Goal: Task Accomplishment & Management: Manage account settings

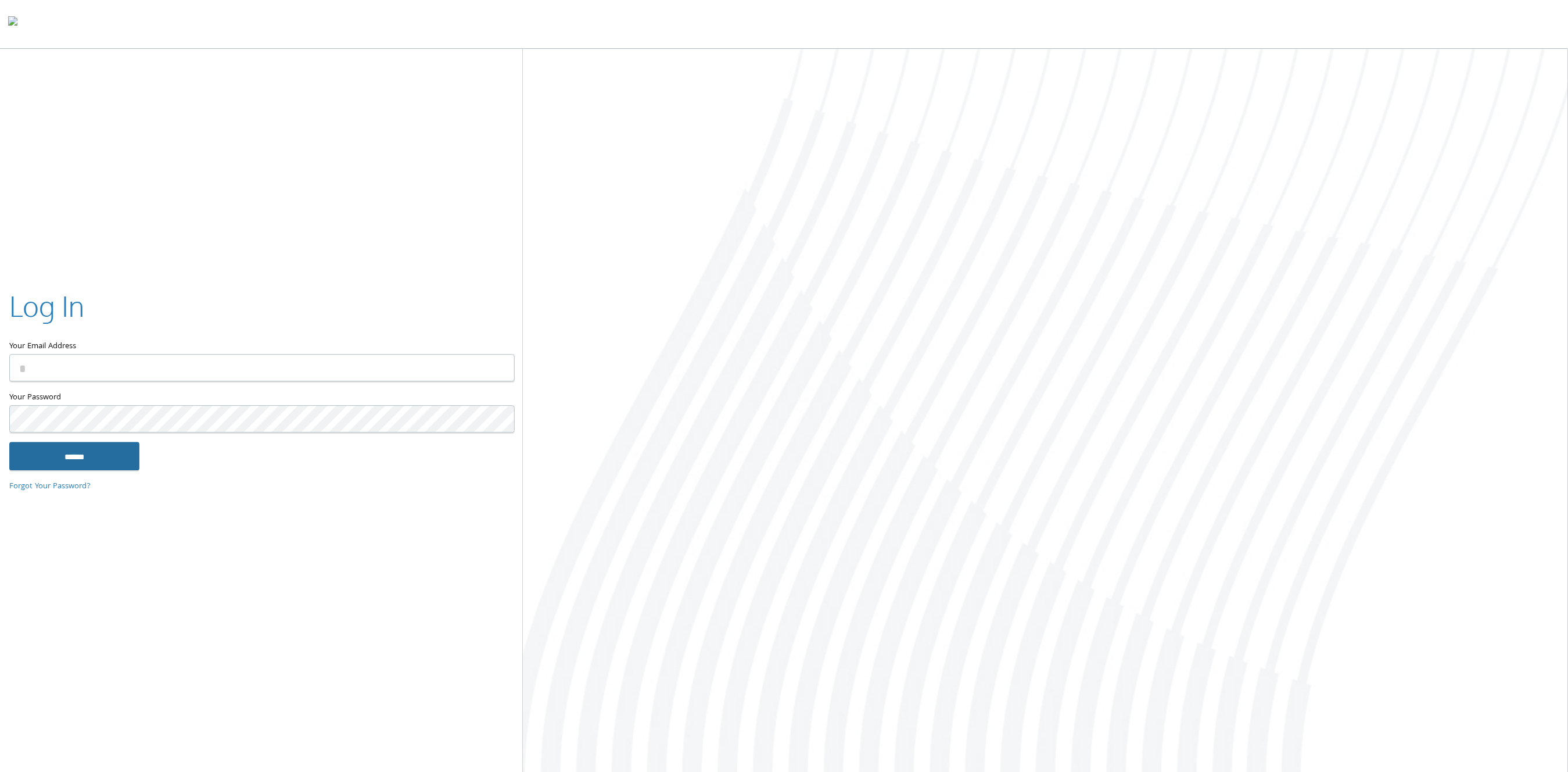
type input "**********"
click at [100, 456] on input "******" at bounding box center [74, 456] width 130 height 28
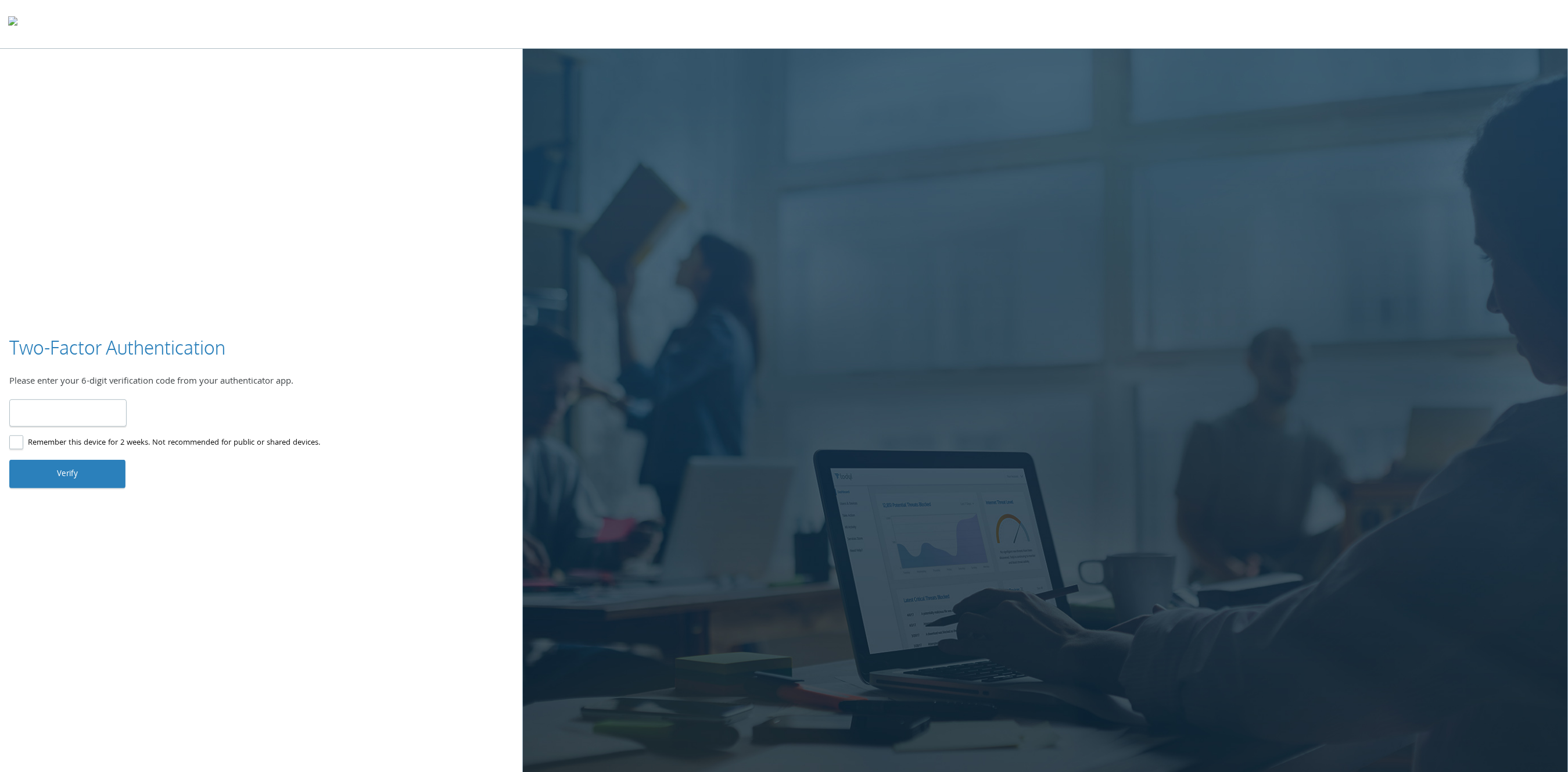
click at [76, 422] on input "number" at bounding box center [68, 413] width 117 height 27
type input "******"
